Goal: Task Accomplishment & Management: Use online tool/utility

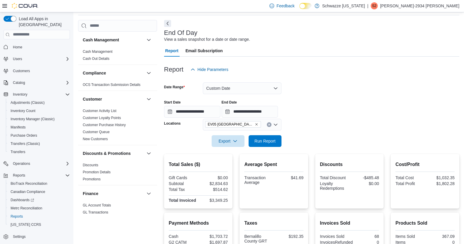
scroll to position [284, 0]
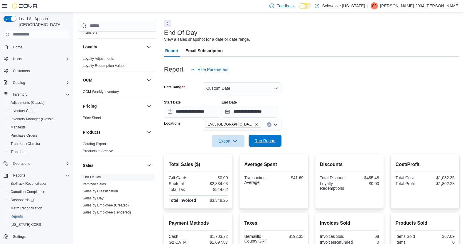
click at [263, 146] on span "Run Report" at bounding box center [265, 141] width 26 height 12
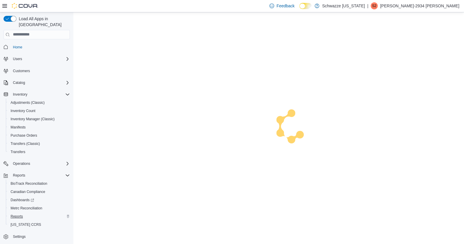
click at [13, 214] on span "Reports" at bounding box center [17, 216] width 12 height 5
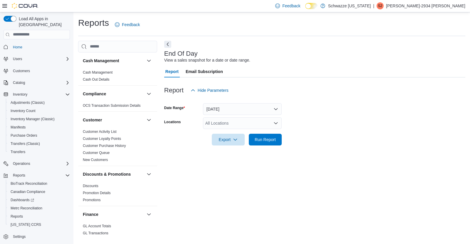
click at [267, 125] on div "All Locations" at bounding box center [242, 123] width 79 height 12
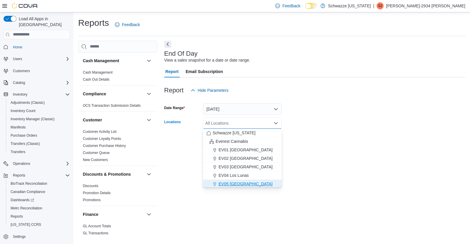
click at [252, 183] on div "EV05 [GEOGRAPHIC_DATA]" at bounding box center [242, 184] width 72 height 6
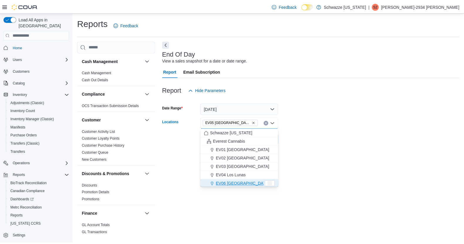
scroll to position [1, 0]
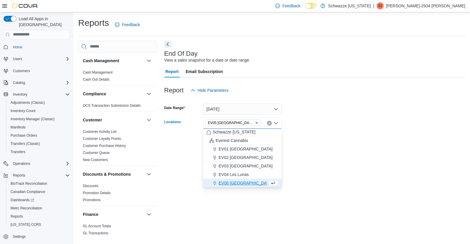
click at [301, 122] on form "Date Range Today Locations EV05 Uptown Combo box. Selected. EV05 Uptown. Press …" at bounding box center [314, 120] width 301 height 49
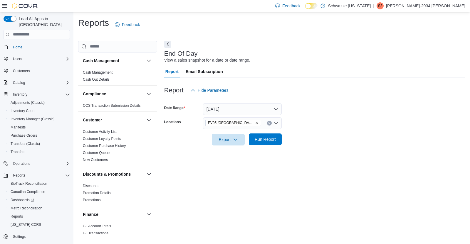
click at [275, 139] on span "Run Report" at bounding box center [264, 139] width 21 height 6
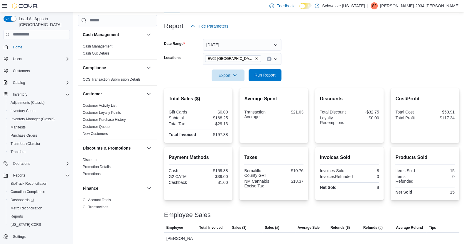
scroll to position [91, 0]
